Goal: Task Accomplishment & Management: Manage account settings

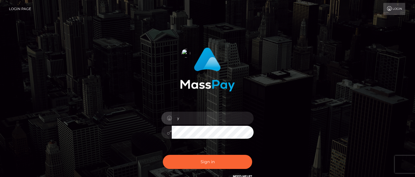
type input "[EMAIL_ADDRESS][DOMAIN_NAME]"
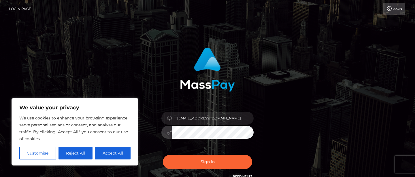
click at [163, 155] on button "Sign in" at bounding box center [207, 162] width 89 height 14
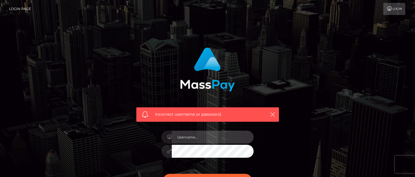
click at [200, 140] on input "text" at bounding box center [213, 137] width 82 height 13
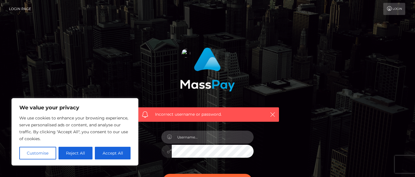
type input "[EMAIL_ADDRESS][DOMAIN_NAME]"
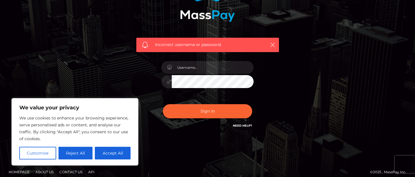
scroll to position [75, 0]
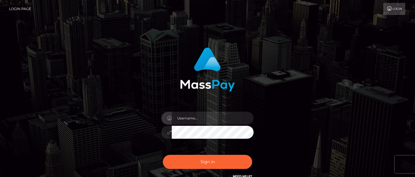
click at [180, 117] on input "text" at bounding box center [213, 118] width 82 height 13
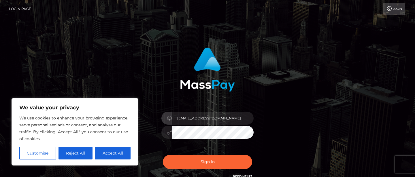
click at [184, 115] on input "thelebanese0ffice@proton.me" at bounding box center [213, 118] width 82 height 13
type input "thelebanese0ffice@proton.me"
click at [131, 4] on div "Login" at bounding box center [221, 9] width 370 height 12
